Goal: Task Accomplishment & Management: Manage account settings

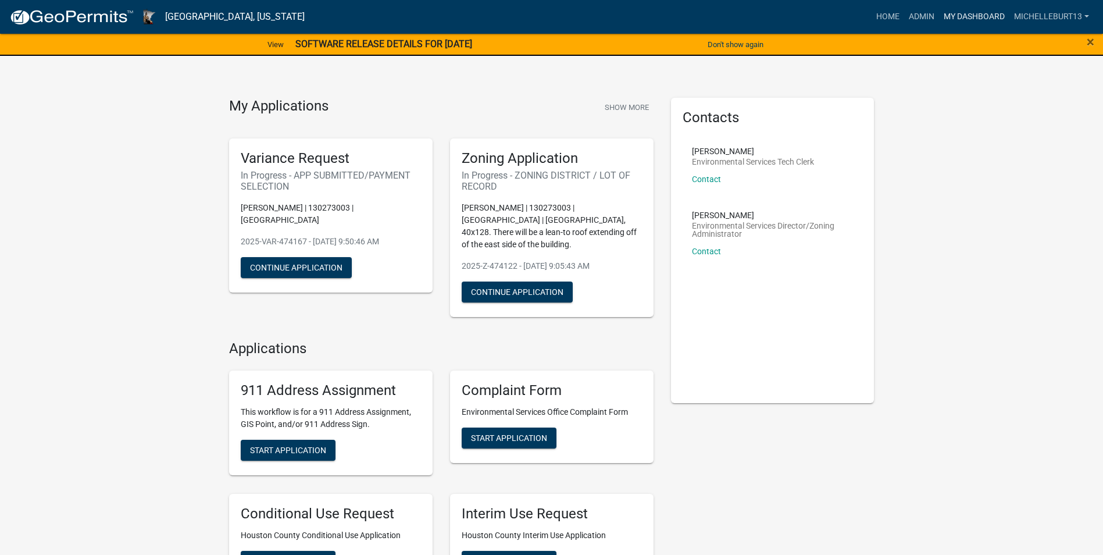
click at [973, 17] on link "My Dashboard" at bounding box center [974, 17] width 70 height 22
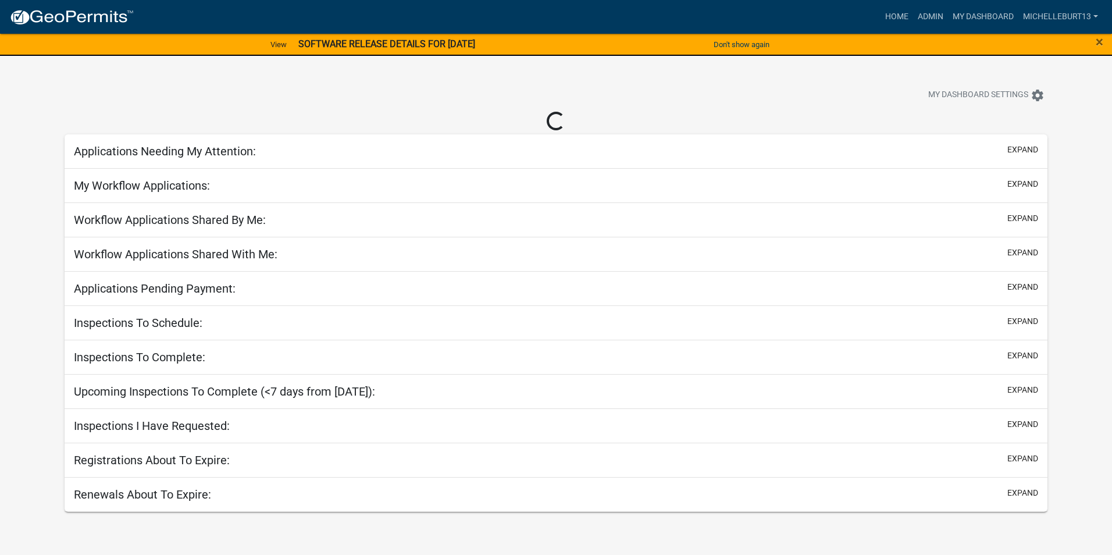
select select "3: 100"
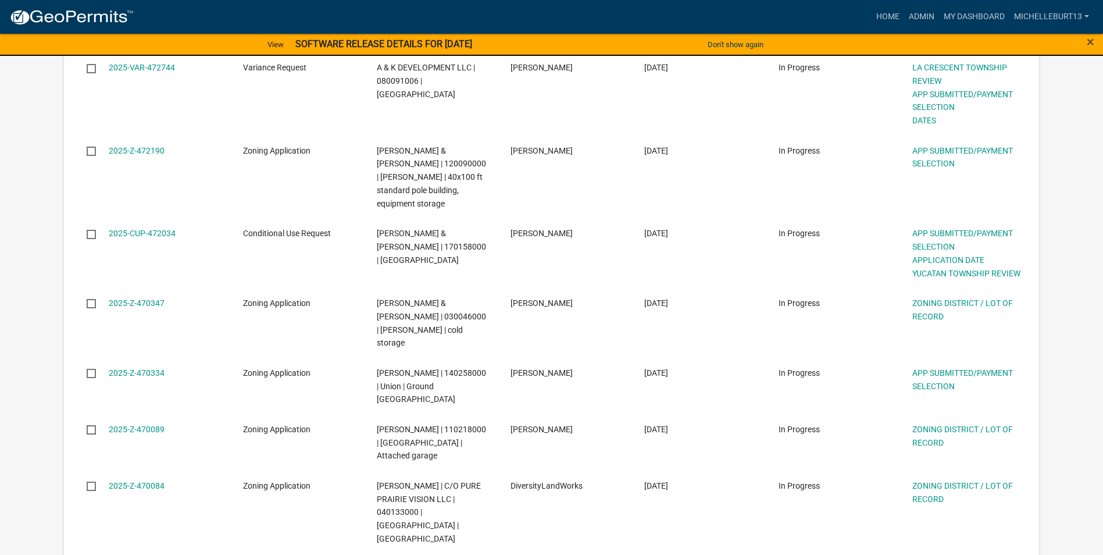
scroll to position [58, 0]
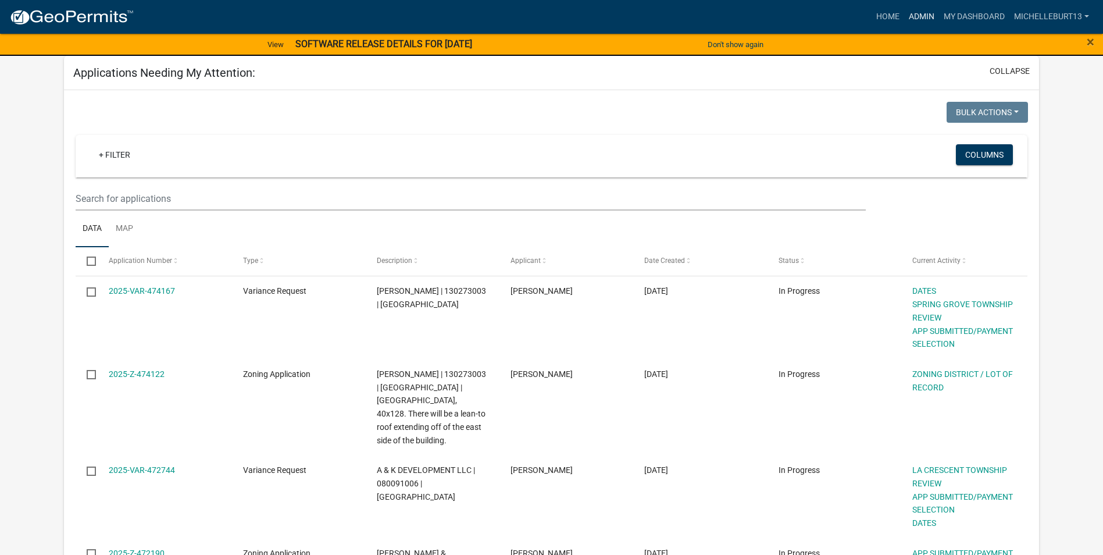
click at [917, 23] on link "Admin" at bounding box center [921, 17] width 35 height 22
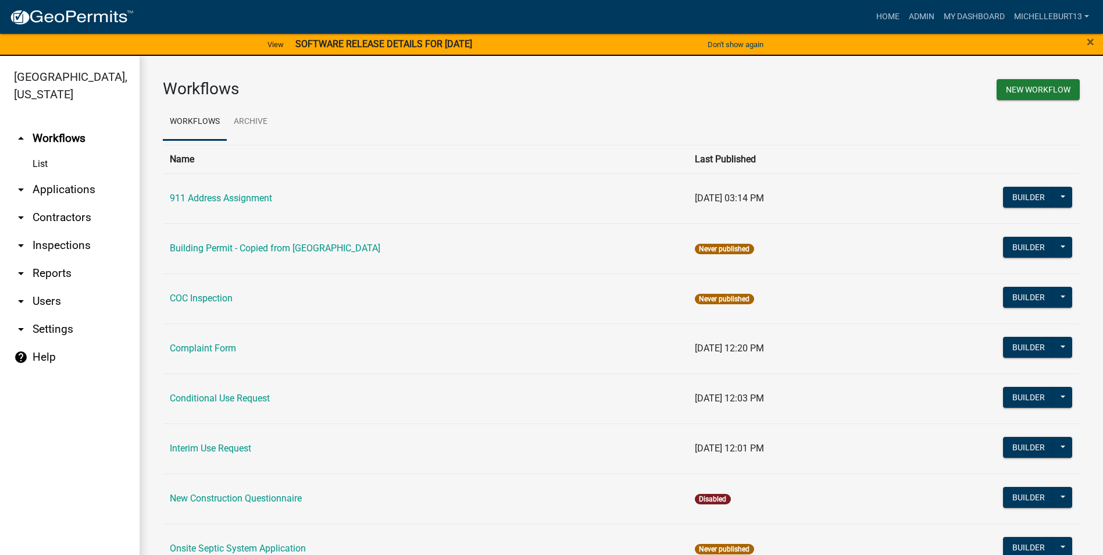
click at [40, 187] on link "arrow_drop_down Applications" at bounding box center [70, 190] width 140 height 28
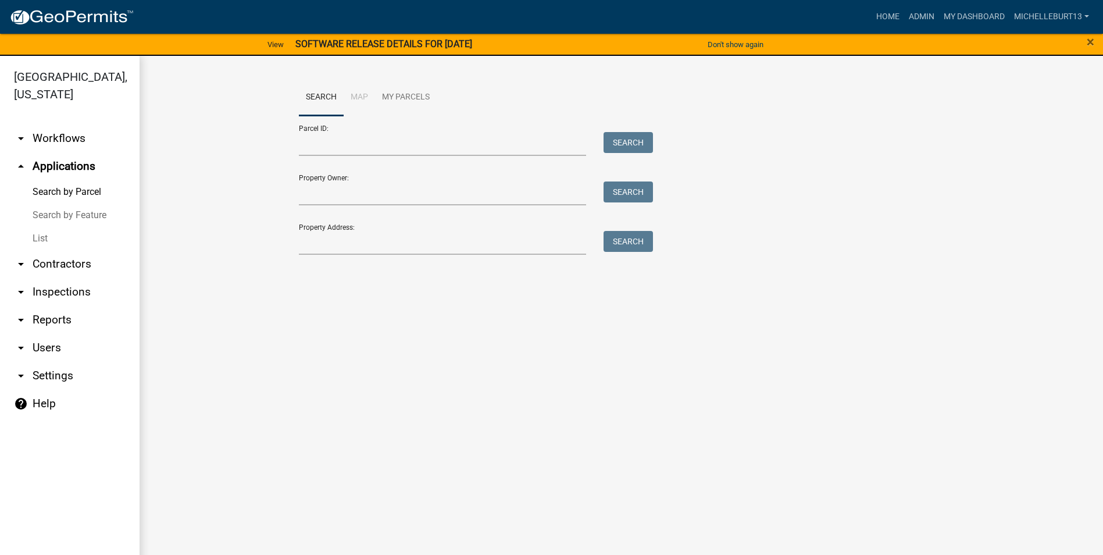
click at [48, 236] on link "List" at bounding box center [70, 238] width 140 height 23
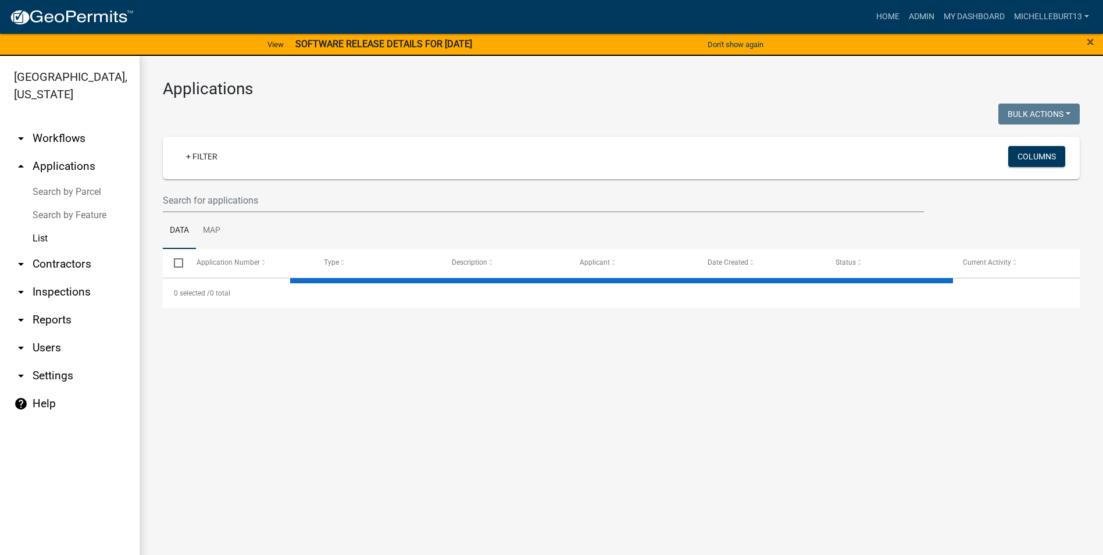
select select "3: 100"
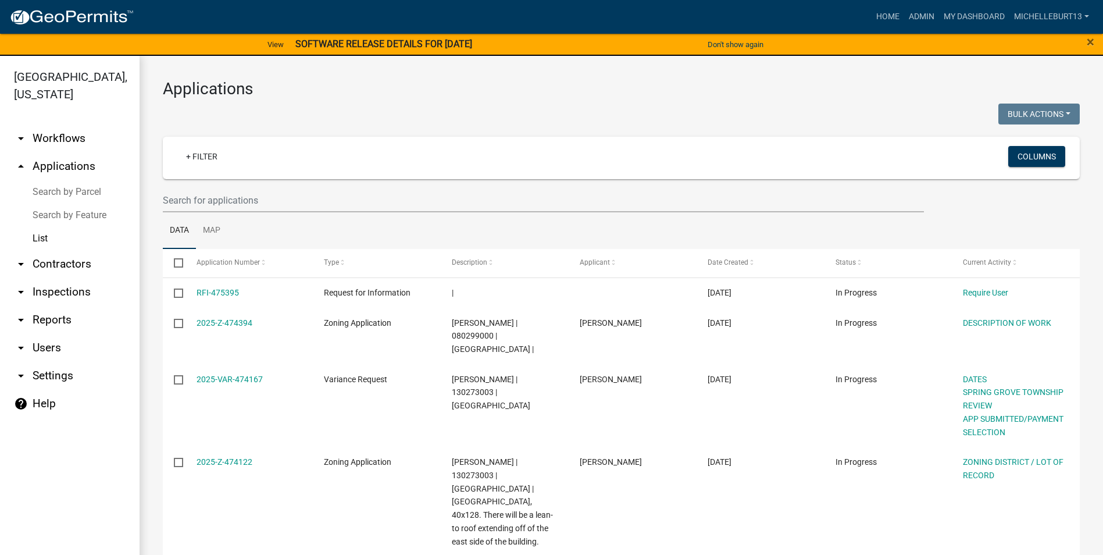
click at [48, 135] on link "arrow_drop_down Workflows" at bounding box center [70, 138] width 140 height 28
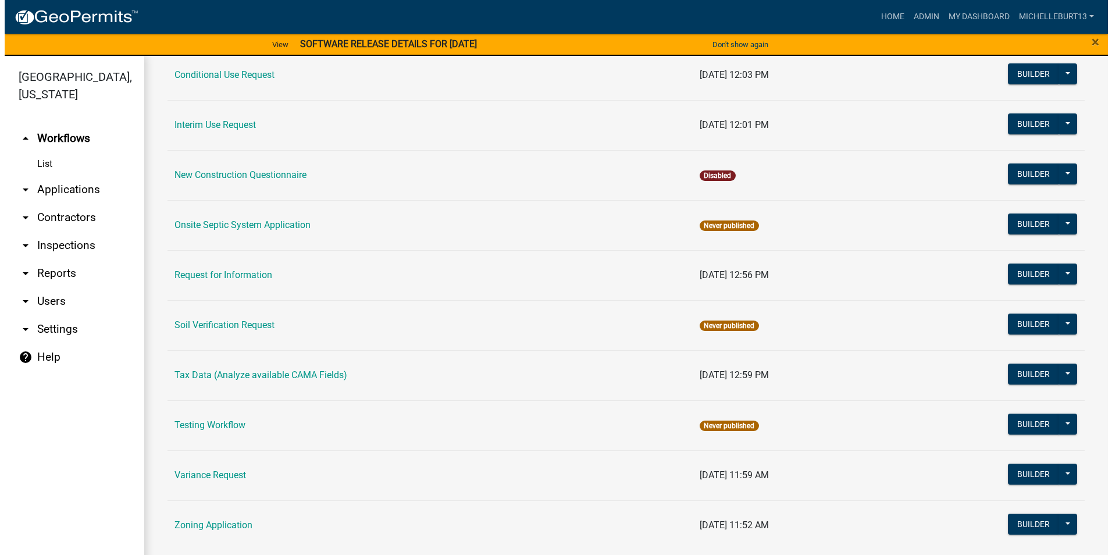
scroll to position [337, 0]
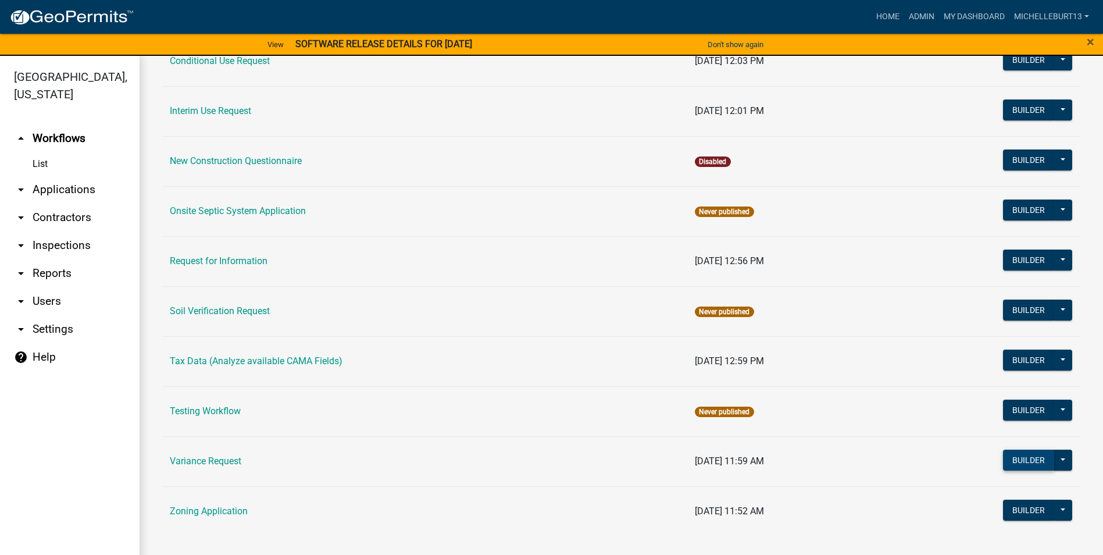
click at [1018, 463] on button "Builder" at bounding box center [1028, 459] width 51 height 21
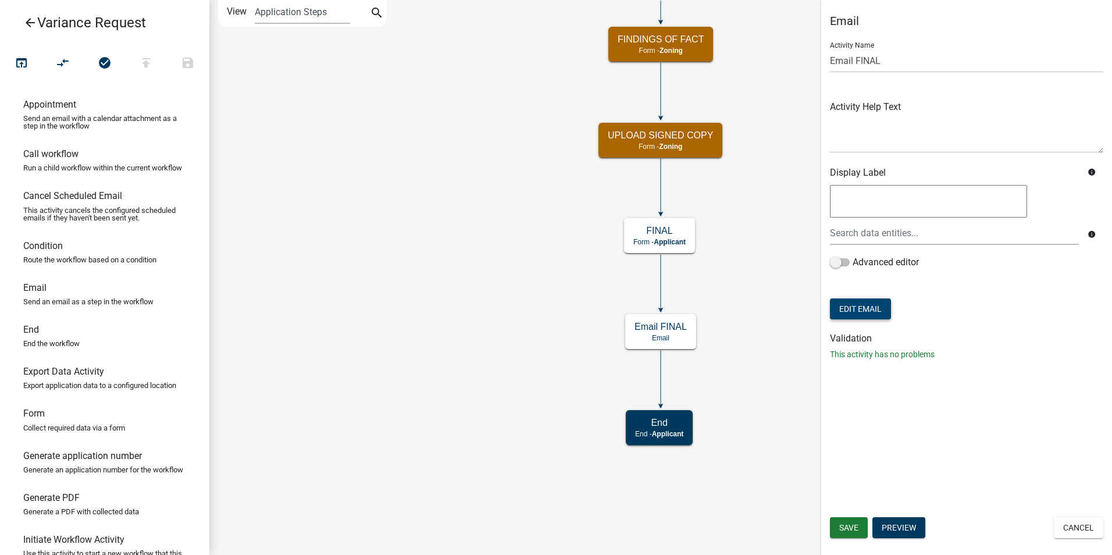
drag, startPoint x: 855, startPoint y: 295, endPoint x: 857, endPoint y: 303, distance: 8.3
click at [856, 295] on form "Activity Name Email FINAL Activity Help Text Display Label info info Advanced e…" at bounding box center [966, 178] width 273 height 290
click at [858, 305] on button "Edit Email" at bounding box center [860, 308] width 61 height 21
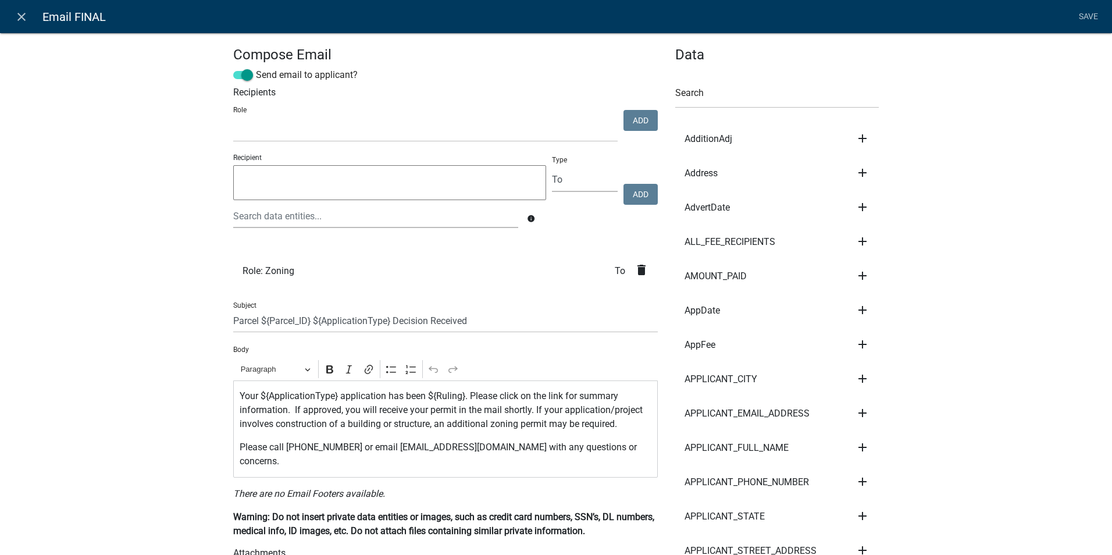
select select
click at [22, 15] on icon "close" at bounding box center [22, 17] width 14 height 14
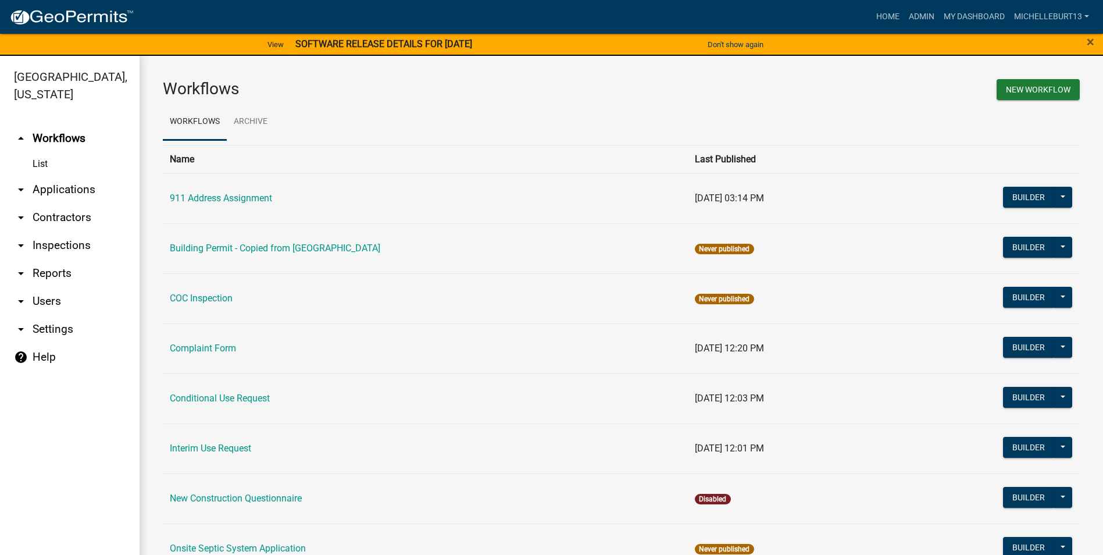
click at [59, 190] on link "arrow_drop_down Applications" at bounding box center [70, 190] width 140 height 28
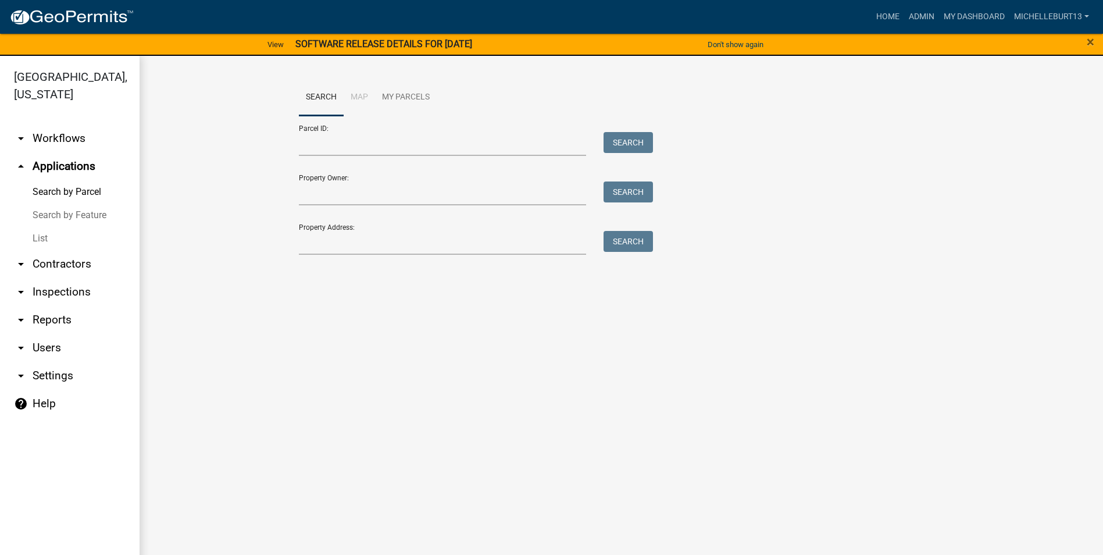
click at [38, 238] on link "List" at bounding box center [70, 238] width 140 height 23
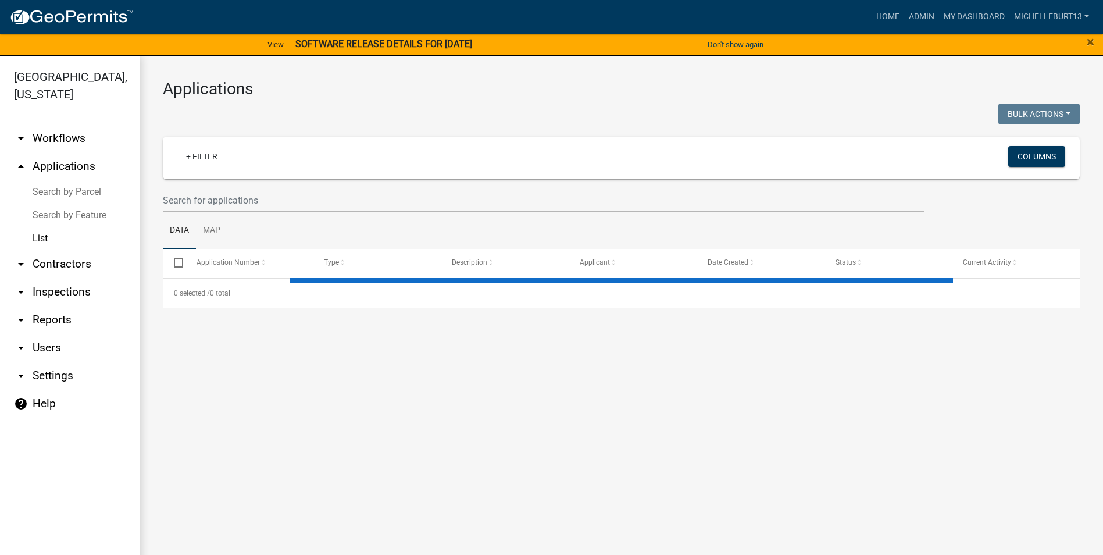
select select "3: 100"
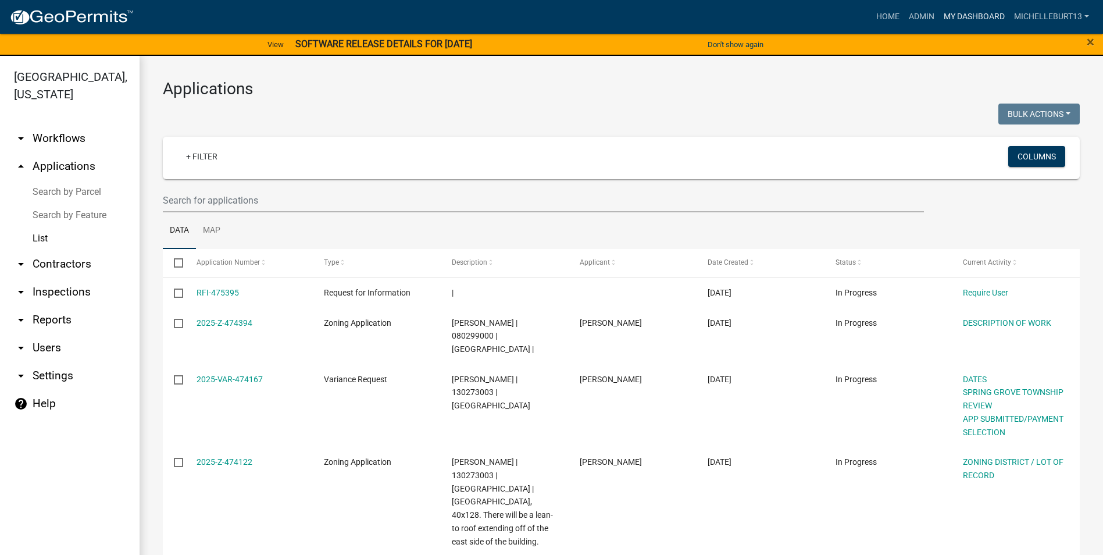
click at [985, 20] on link "My Dashboard" at bounding box center [974, 17] width 70 height 22
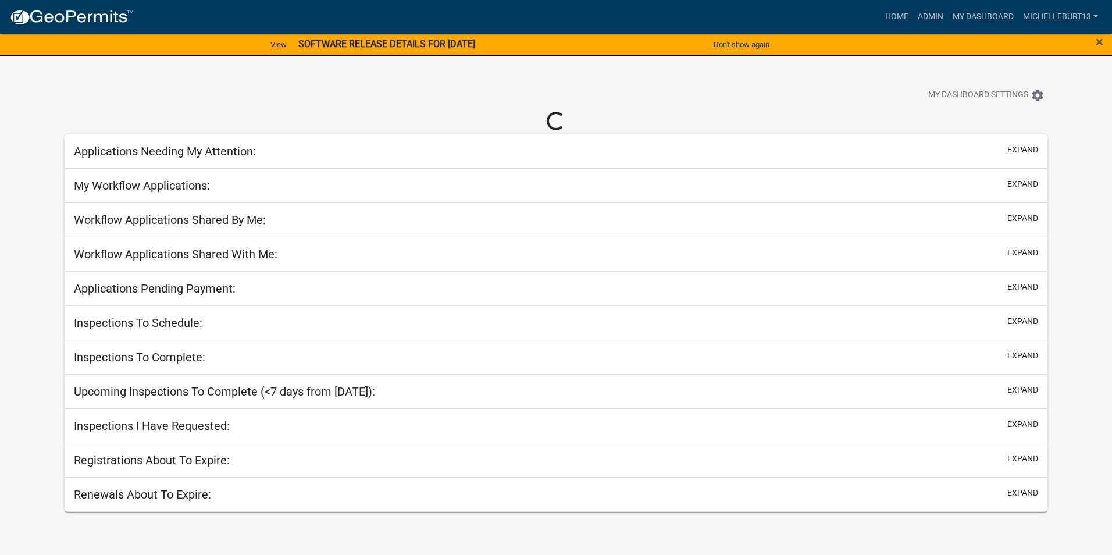
select select "3: 100"
